Goal: Task Accomplishment & Management: Manage account settings

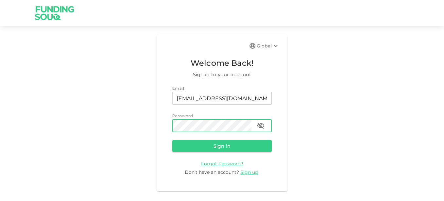
click at [172, 140] on button "Sign in" at bounding box center [222, 146] width 100 height 12
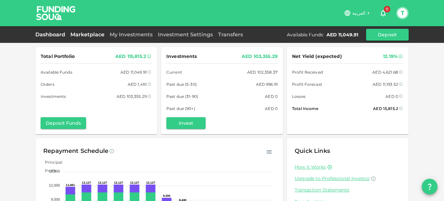
click at [86, 33] on link "Marketplace" at bounding box center [87, 34] width 39 height 6
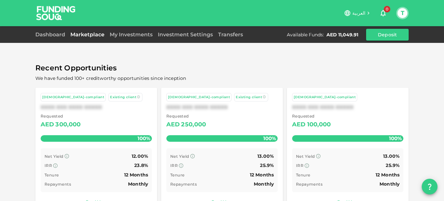
scroll to position [41, 0]
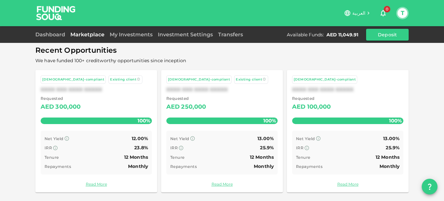
click at [85, 31] on div "Marketplace" at bounding box center [87, 35] width 39 height 8
click at [84, 33] on link "Marketplace" at bounding box center [87, 34] width 39 height 6
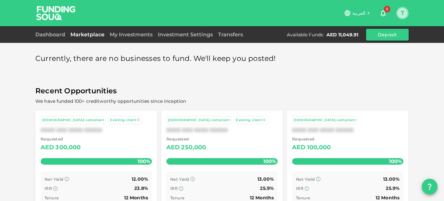
click at [399, 15] on button "T" at bounding box center [402, 13] width 10 height 10
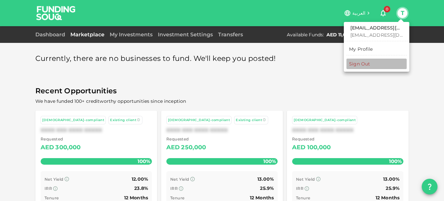
click at [363, 59] on li "Sign Out" at bounding box center [376, 64] width 60 height 10
